Goal: Task Accomplishment & Management: Use online tool/utility

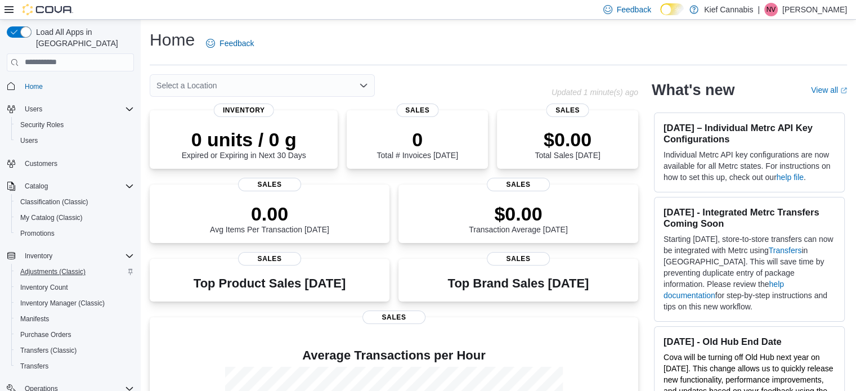
scroll to position [97, 0]
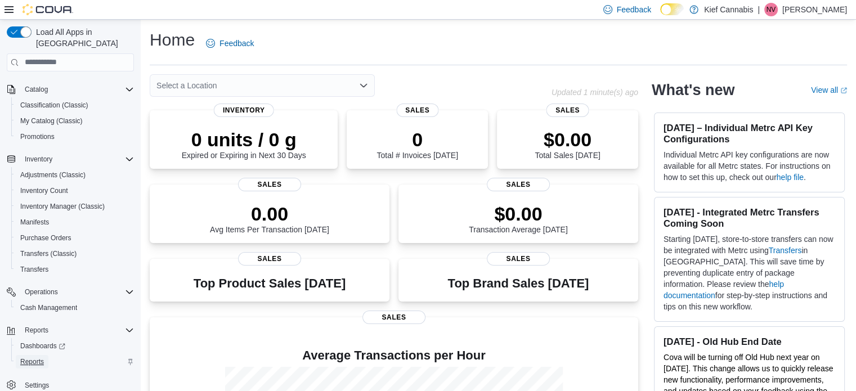
click at [26, 358] on span "Reports" at bounding box center [32, 362] width 24 height 9
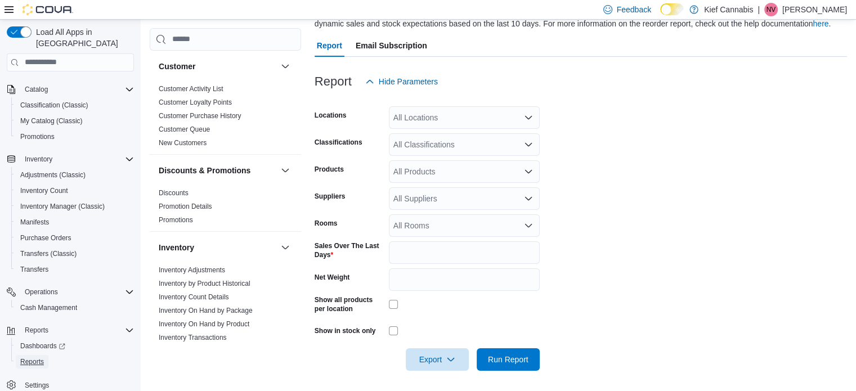
scroll to position [113, 0]
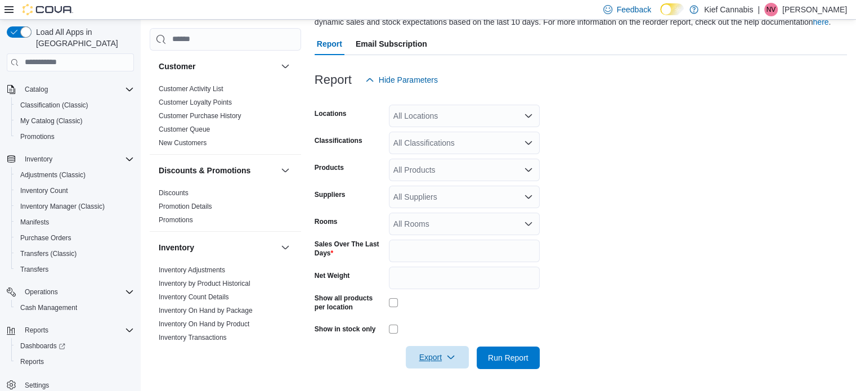
click at [429, 364] on span "Export" at bounding box center [438, 357] width 50 height 23
click at [453, 288] on span "Export to Excel" at bounding box center [439, 288] width 51 height 9
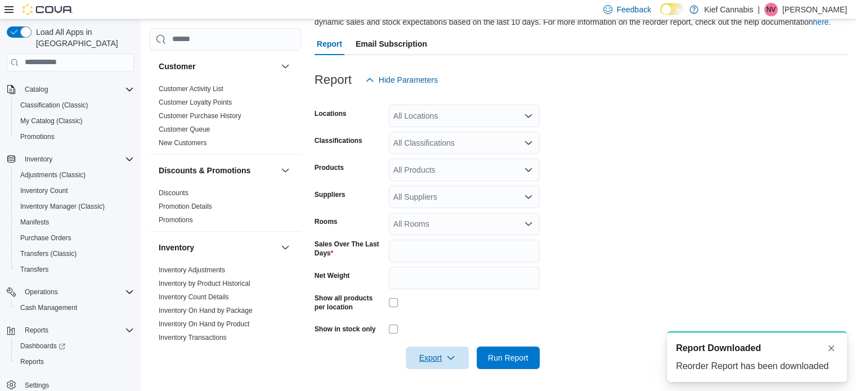
scroll to position [0, 0]
